Goal: Communication & Community: Answer question/provide support

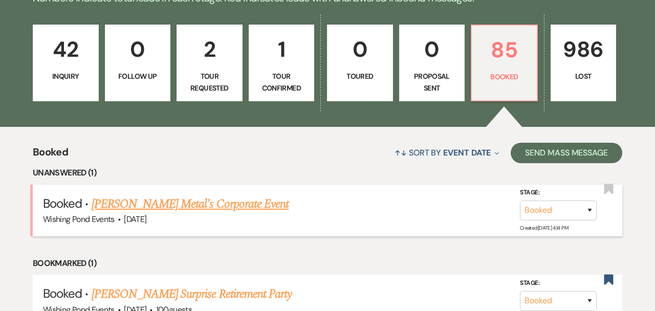
click at [191, 204] on link "Haleys Metal's Corporate Event" at bounding box center [190, 204] width 197 height 18
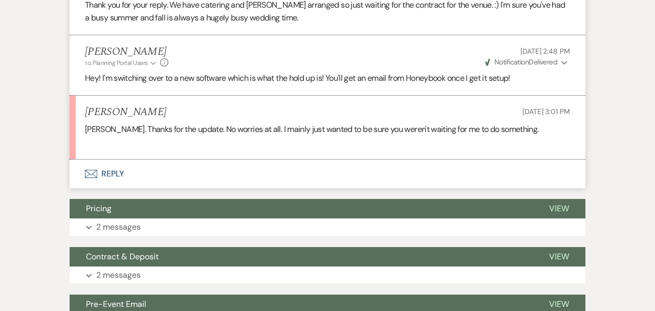
click at [193, 166] on button "Envelope Reply" at bounding box center [328, 174] width 516 height 29
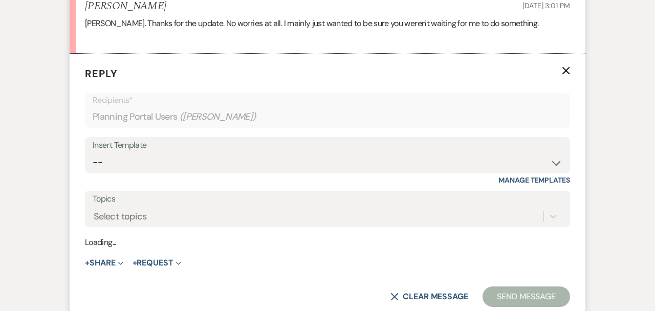
scroll to position [1215, 0]
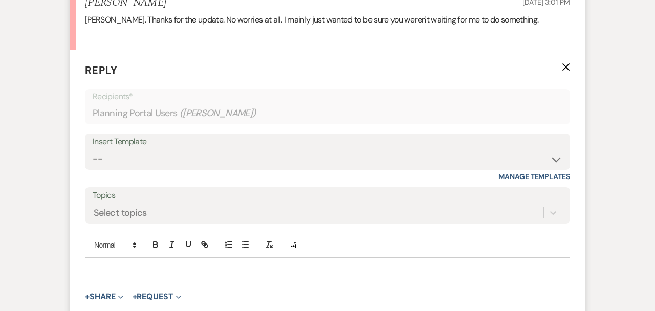
click at [208, 281] on div at bounding box center [328, 270] width 484 height 24
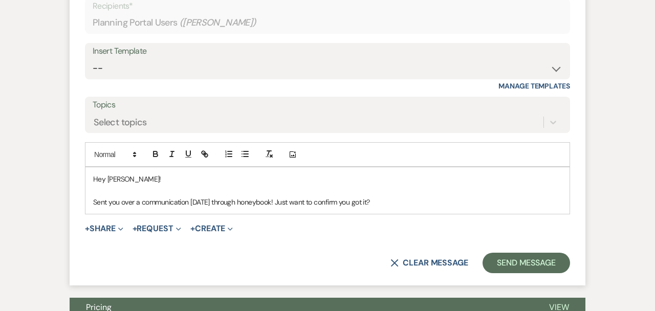
scroll to position [1313, 0]
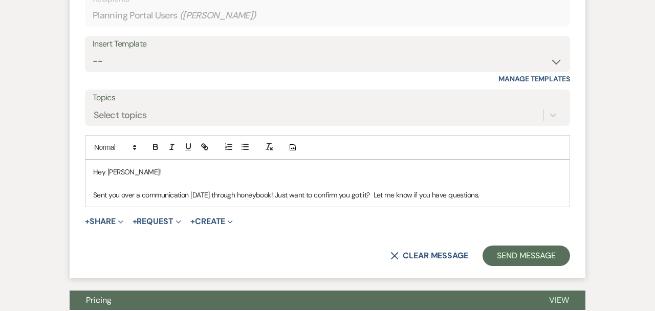
click at [545, 243] on form "Reply X Saving draft... Recipients* Planning Portal Users ( Mary ) Insert Templ…" at bounding box center [328, 115] width 516 height 326
click at [543, 254] on button "Send Message" at bounding box center [527, 256] width 88 height 20
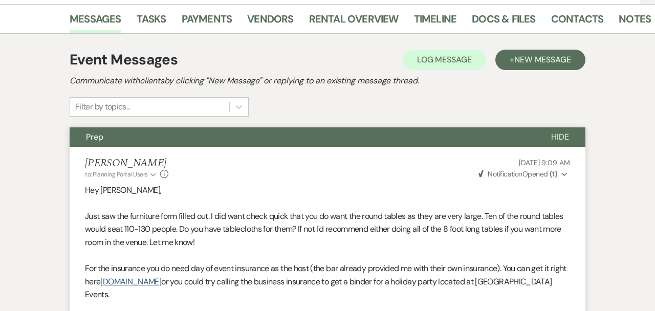
scroll to position [185, 0]
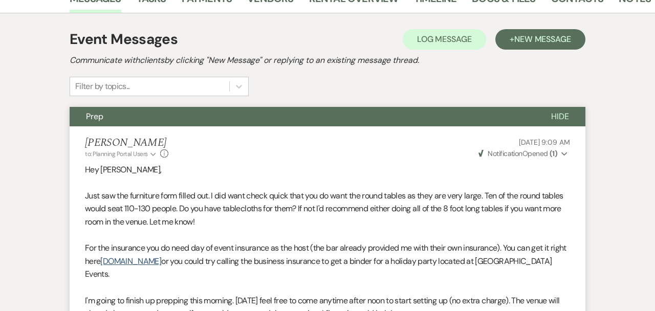
click at [563, 121] on span "Hide" at bounding box center [561, 116] width 18 height 11
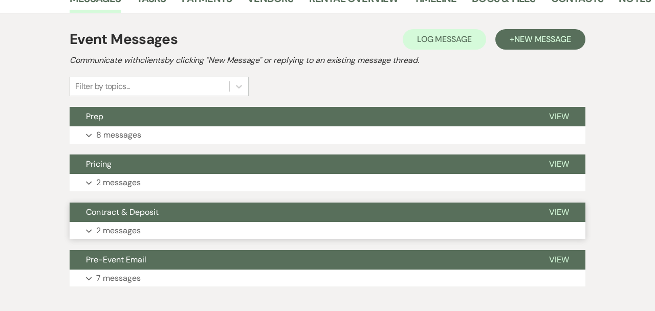
click at [118, 220] on button "Contract & Deposit" at bounding box center [301, 212] width 463 height 19
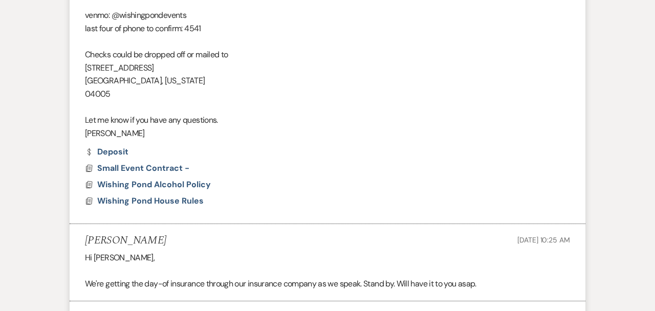
scroll to position [501, 0]
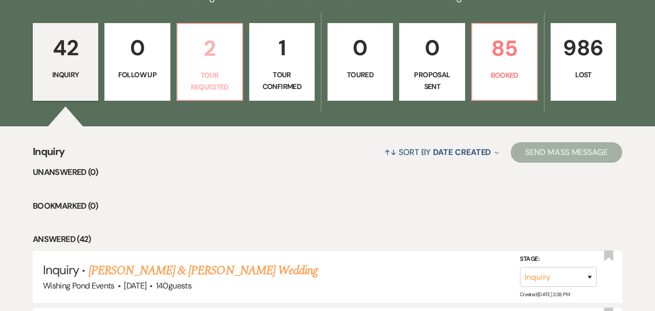
click at [212, 78] on p "Tour Requested" at bounding box center [210, 81] width 52 height 23
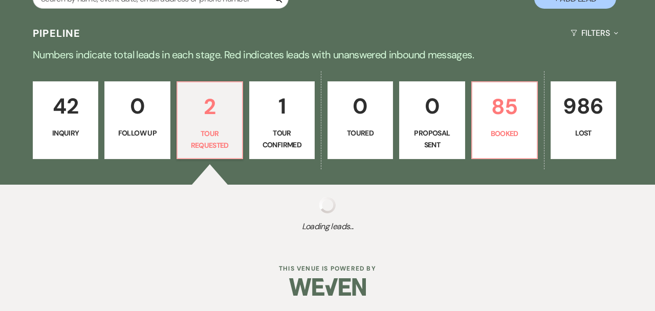
select select "2"
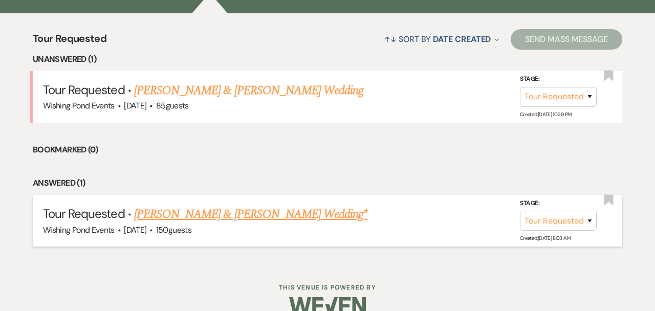
scroll to position [388, 0]
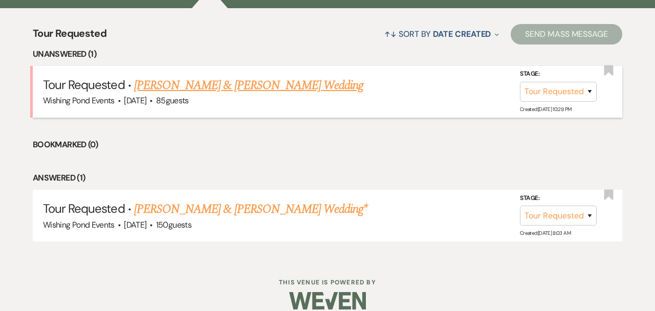
click at [266, 80] on link "[PERSON_NAME] & [PERSON_NAME] Wedding" at bounding box center [248, 85] width 229 height 18
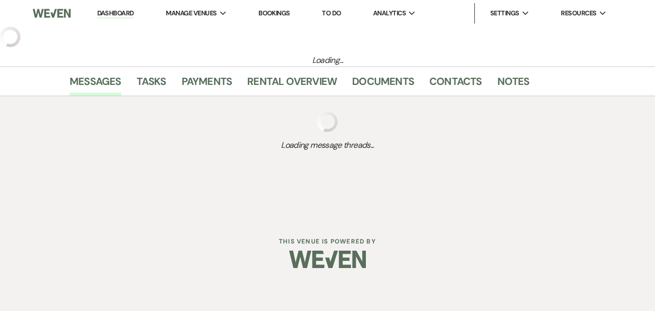
select select "2"
select select "5"
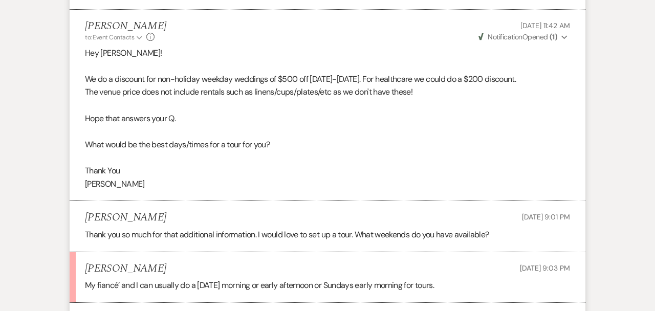
scroll to position [1385, 0]
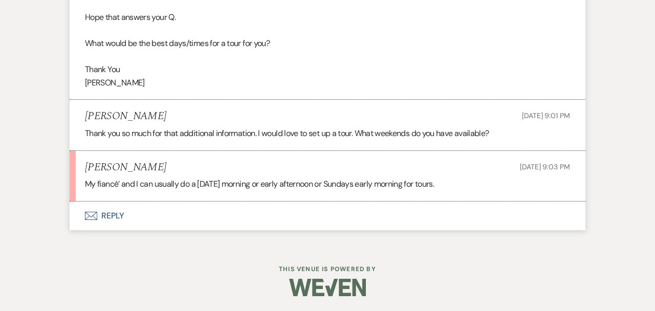
click at [265, 213] on button "Envelope Reply" at bounding box center [328, 216] width 516 height 29
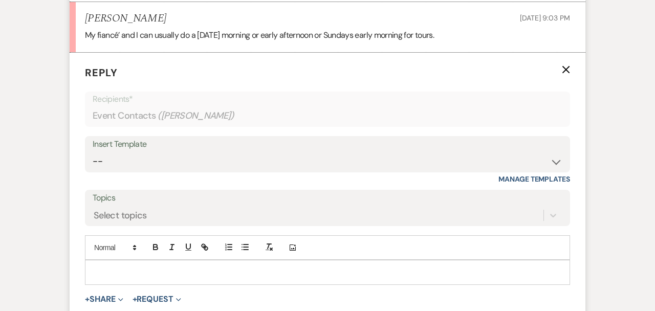
scroll to position [1537, 0]
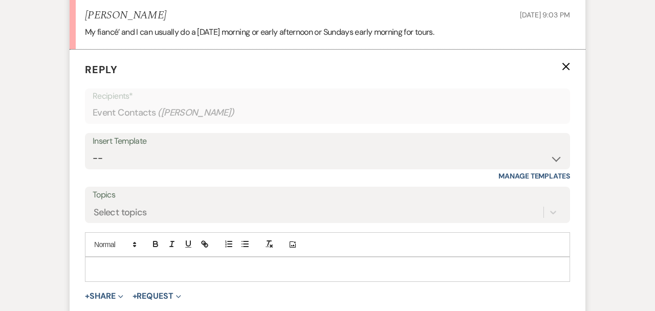
click at [241, 266] on p at bounding box center [327, 269] width 469 height 11
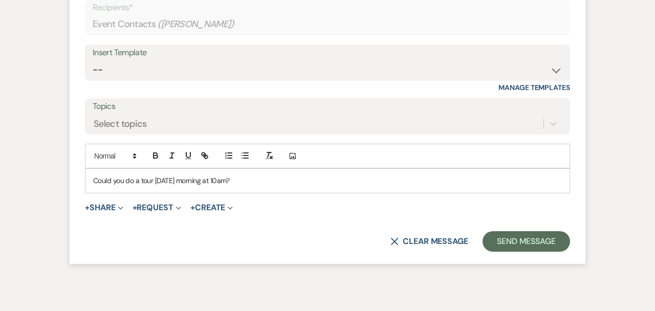
scroll to position [1628, 0]
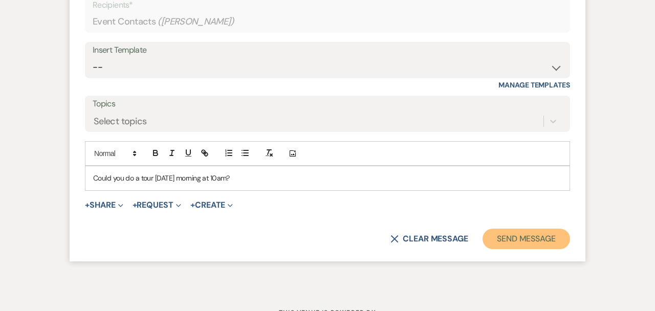
click at [538, 238] on button "Send Message" at bounding box center [527, 239] width 88 height 20
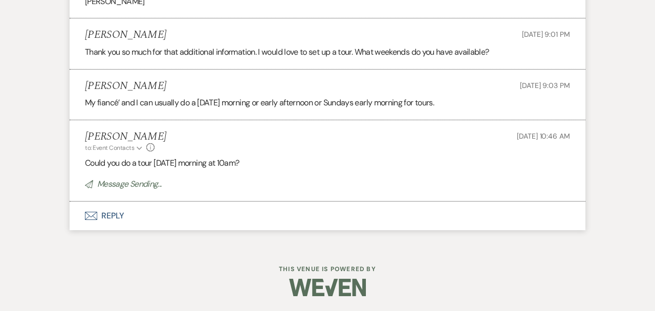
click at [569, 154] on li "[PERSON_NAME] to: Event Contacts Expand Info [DATE] 10:46 AM Could you do a tou…" at bounding box center [328, 160] width 516 height 81
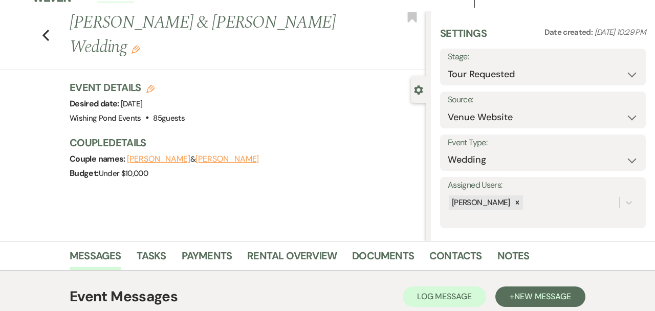
scroll to position [0, 0]
